Goal: Information Seeking & Learning: Learn about a topic

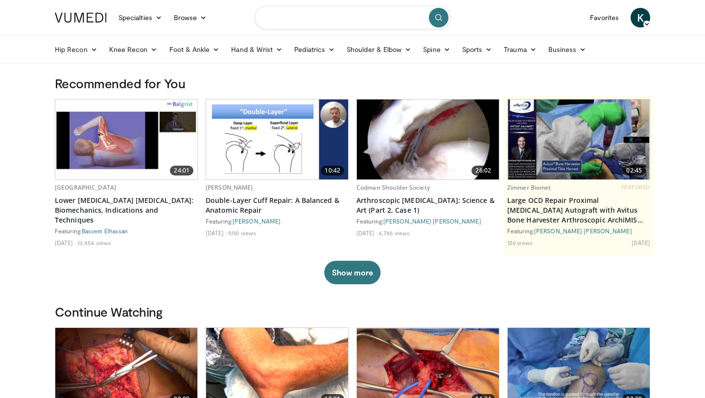
click at [322, 21] on input "Search topics, interventions" at bounding box center [353, 17] width 196 height 23
type input "**********"
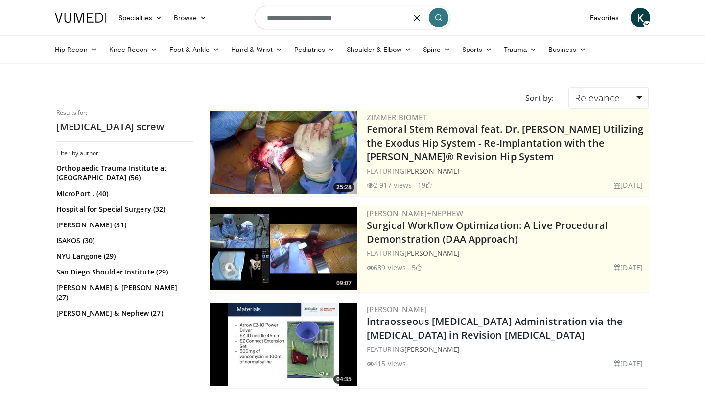
drag, startPoint x: 350, startPoint y: 17, endPoint x: 330, endPoint y: 17, distance: 19.6
click at [330, 17] on input "**********" at bounding box center [353, 17] width 196 height 23
type input "**********"
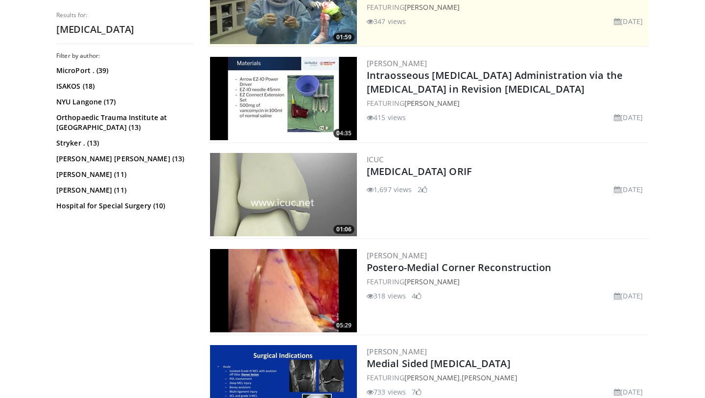
scroll to position [259, 0]
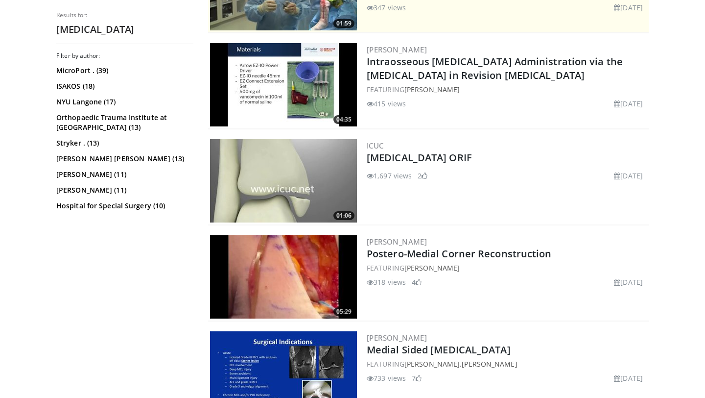
click at [313, 189] on img at bounding box center [283, 180] width 147 height 83
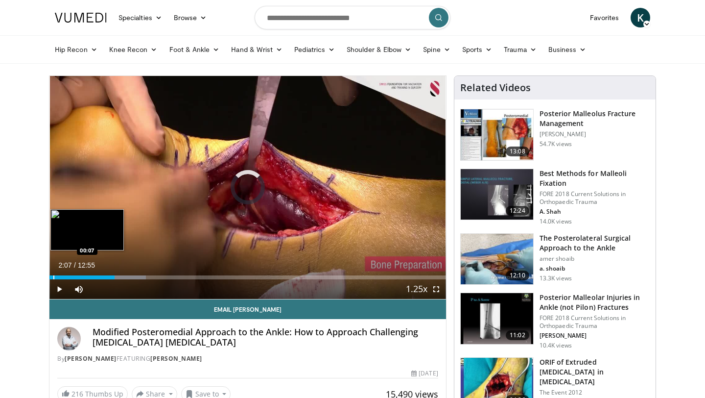
click at [53, 277] on div "Progress Bar" at bounding box center [53, 277] width 1 height 4
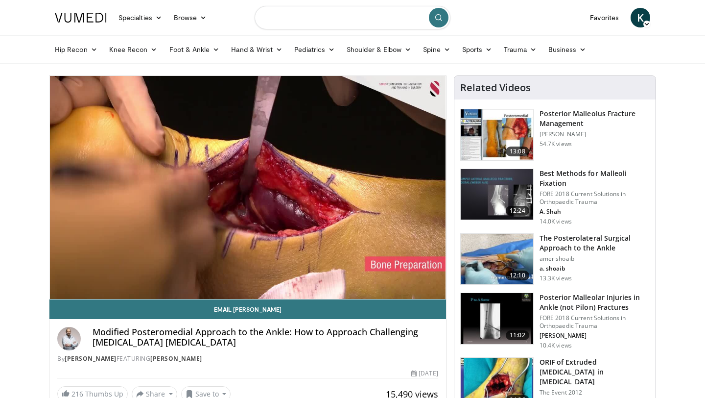
click at [310, 16] on input "Search topics, interventions" at bounding box center [353, 17] width 196 height 23
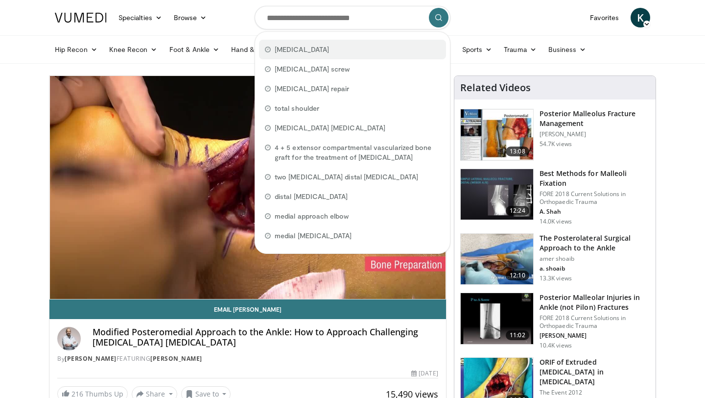
click at [300, 43] on div "medial malleolus" at bounding box center [352, 50] width 187 height 20
type input "**********"
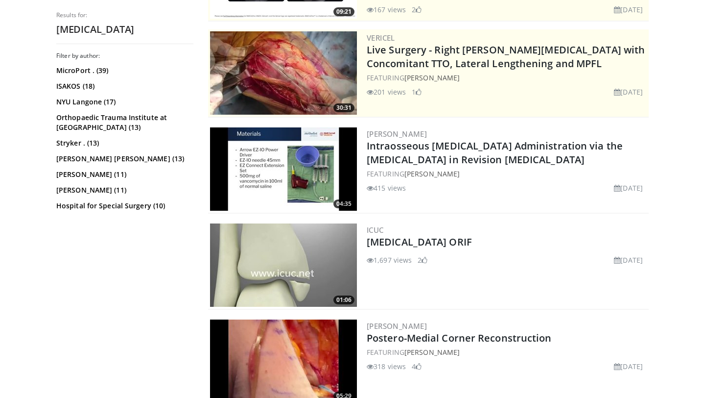
scroll to position [176, 0]
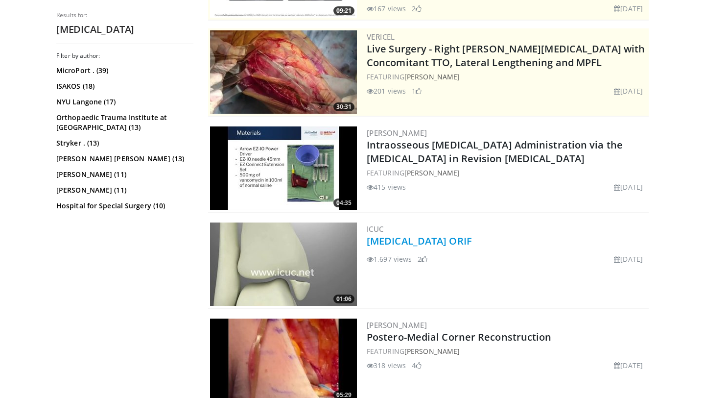
click at [450, 242] on link "[MEDICAL_DATA] ORIF" at bounding box center [419, 240] width 105 height 13
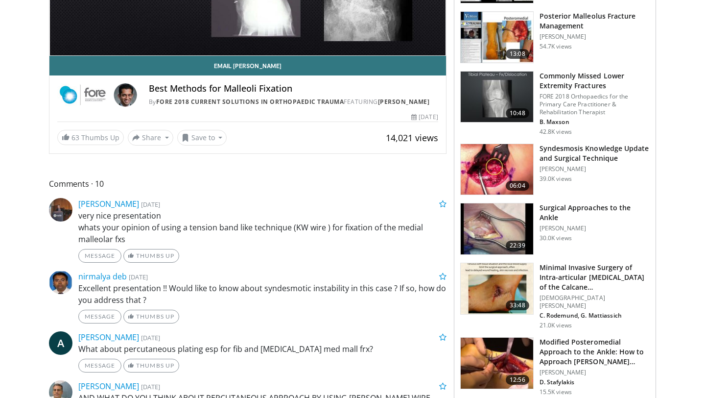
scroll to position [245, 0]
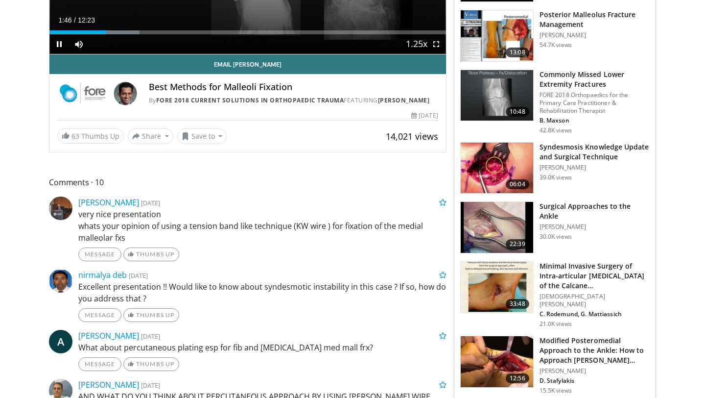
click at [226, 39] on div "Current Time 1:46 / Duration 12:23 Pause Skip Backward Skip Forward Mute Loaded…" at bounding box center [247, 44] width 397 height 20
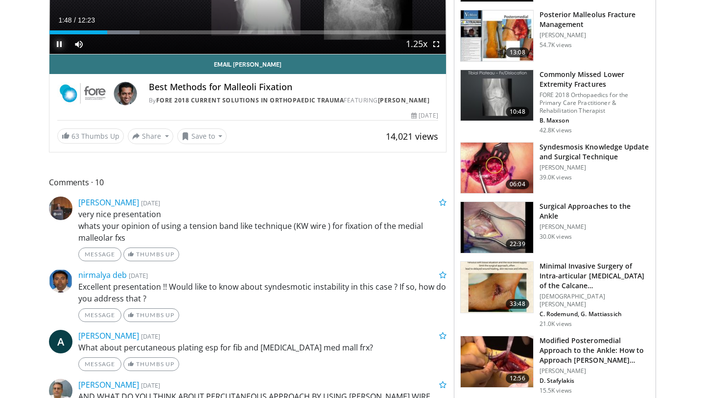
click at [59, 44] on span "Video Player" at bounding box center [59, 44] width 20 height 20
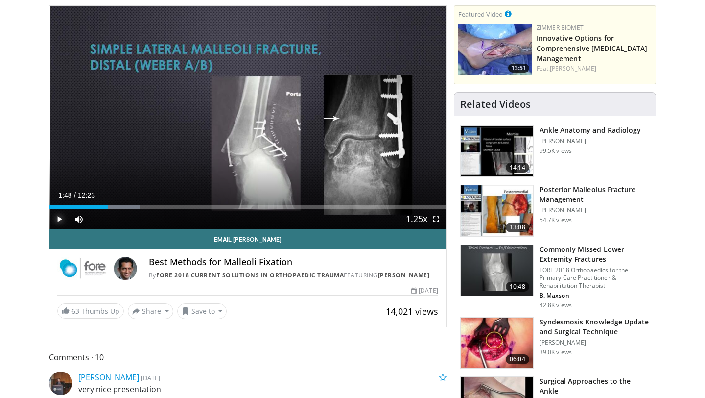
scroll to position [0, 0]
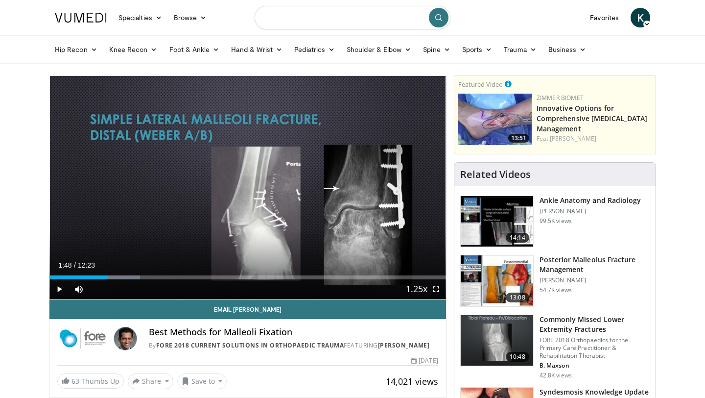
click at [307, 24] on input "Search topics, interventions" at bounding box center [353, 17] width 196 height 23
type input "**********"
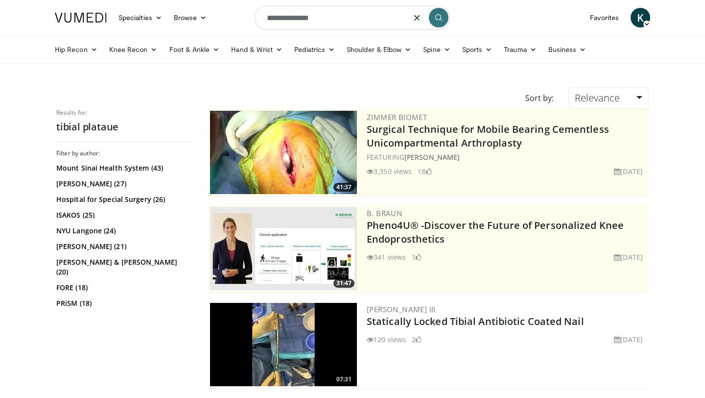
click at [323, 23] on input "**********" at bounding box center [353, 17] width 196 height 23
type input "**********"
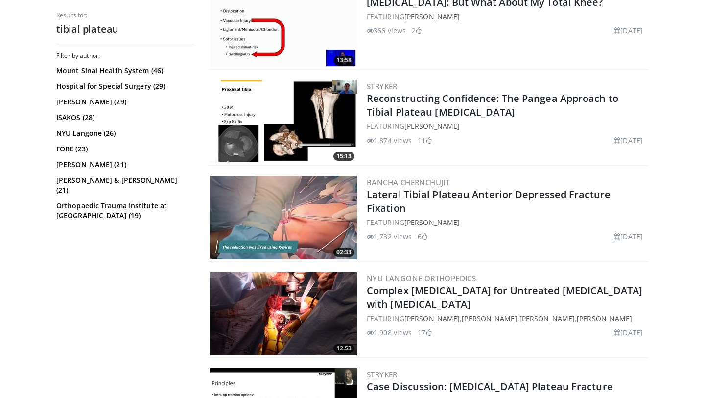
scroll to position [460, 0]
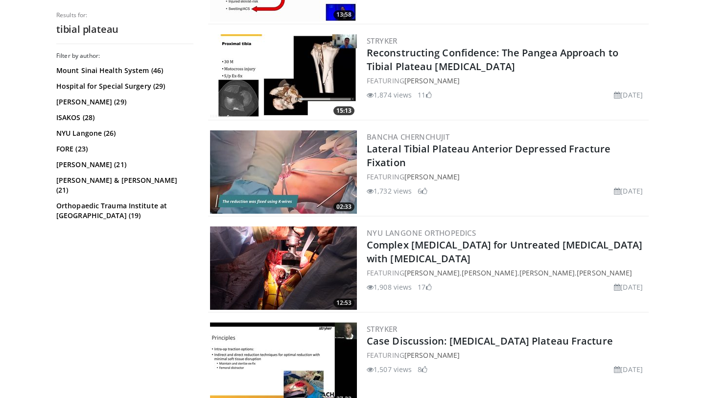
click at [295, 162] on img at bounding box center [283, 171] width 147 height 83
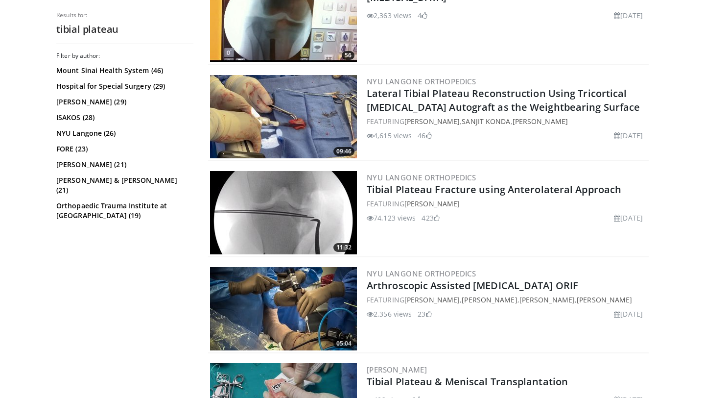
scroll to position [1197, 0]
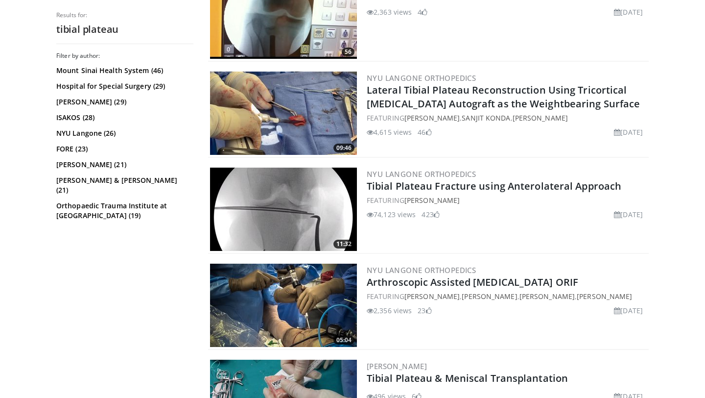
click at [284, 207] on img at bounding box center [283, 208] width 147 height 83
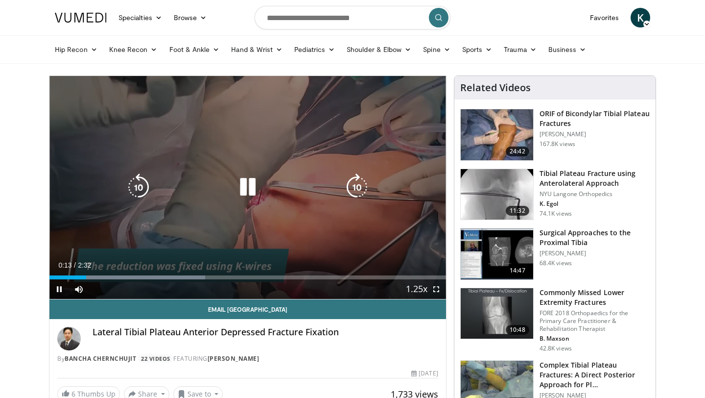
click at [249, 184] on icon "Video Player" at bounding box center [247, 186] width 27 height 27
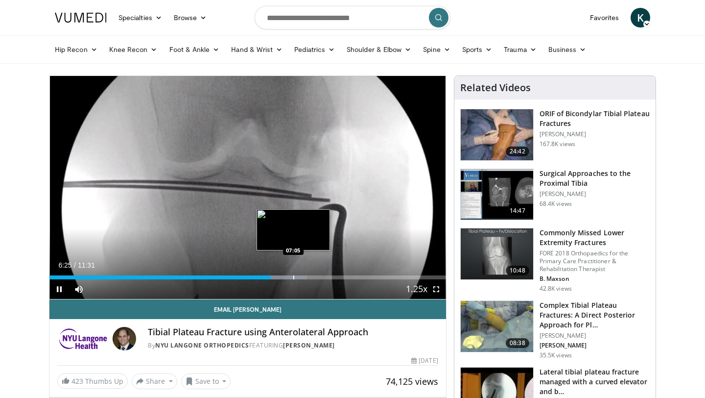
click at [293, 272] on div "Loaded : 64.95% 06:25 07:05" at bounding box center [247, 274] width 397 height 9
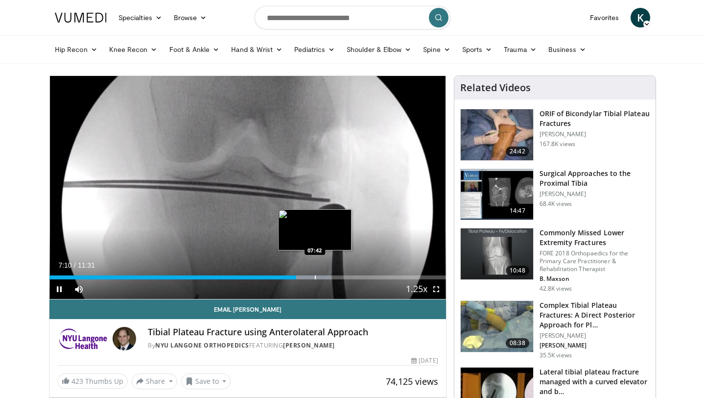
click at [314, 270] on div "Loaded : 70.92% 07:10 07:42" at bounding box center [247, 274] width 397 height 9
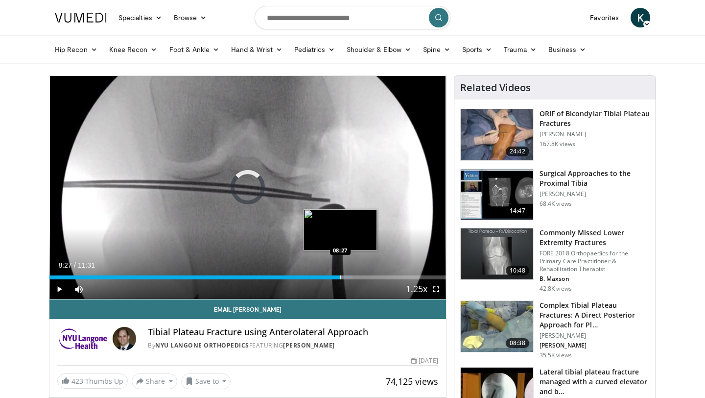
click at [340, 274] on div "Loaded : 76.50% 07:43 08:27" at bounding box center [247, 274] width 397 height 9
click at [362, 276] on div "Progress Bar" at bounding box center [362, 277] width 1 height 4
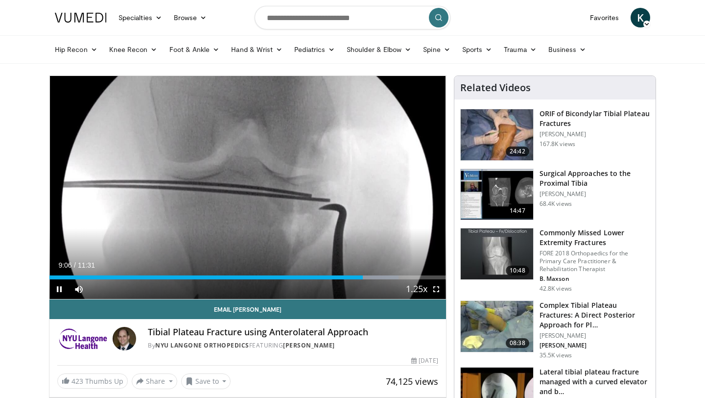
click at [394, 280] on div "Current Time 9:06 / Duration 11:31 Pause Skip Backward Skip Forward Mute Loaded…" at bounding box center [247, 289] width 397 height 20
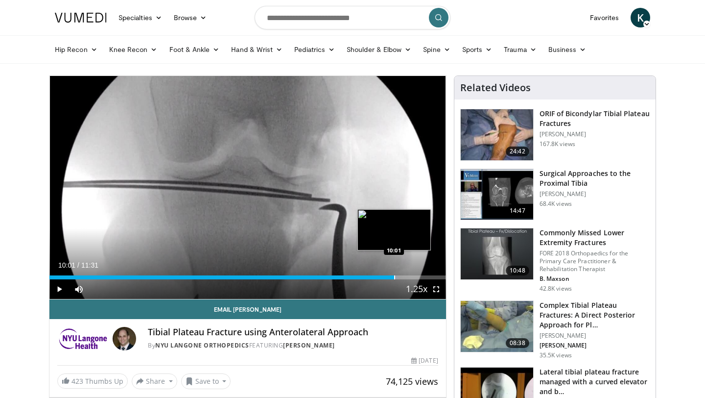
click at [394, 278] on div "Progress Bar" at bounding box center [394, 277] width 1 height 4
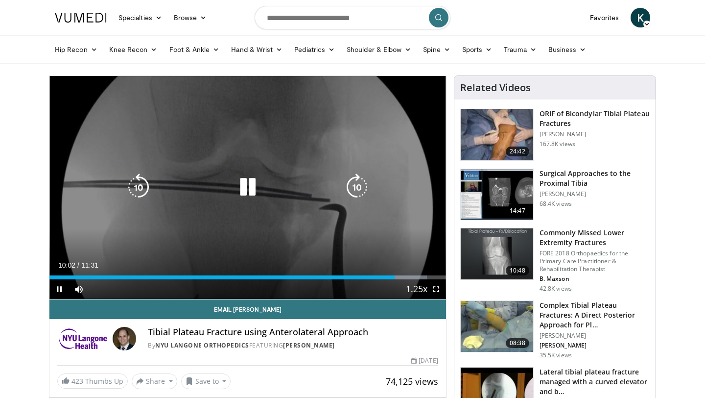
click at [264, 194] on div "Video Player" at bounding box center [248, 187] width 238 height 20
click at [248, 189] on icon "Video Player" at bounding box center [247, 186] width 27 height 27
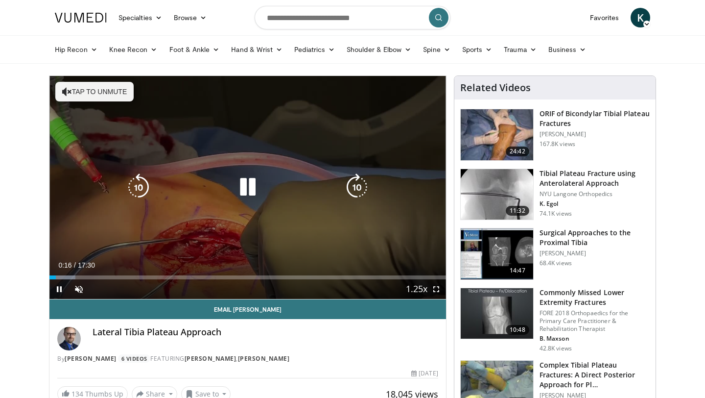
click at [78, 99] on button "Tap to unmute" at bounding box center [94, 92] width 78 height 20
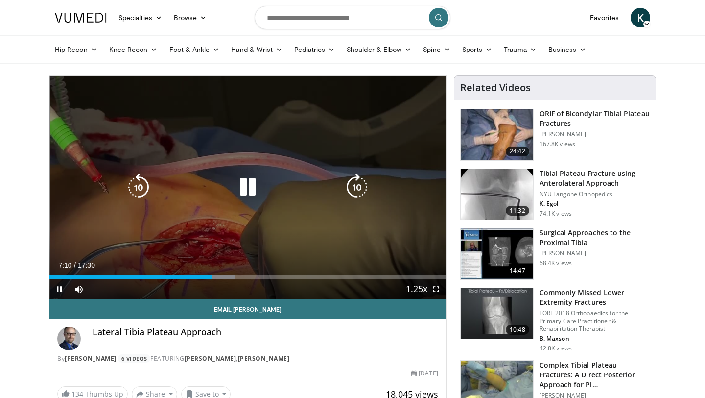
click at [243, 189] on icon "Video Player" at bounding box center [247, 186] width 27 height 27
